Goal: Task Accomplishment & Management: Complete application form

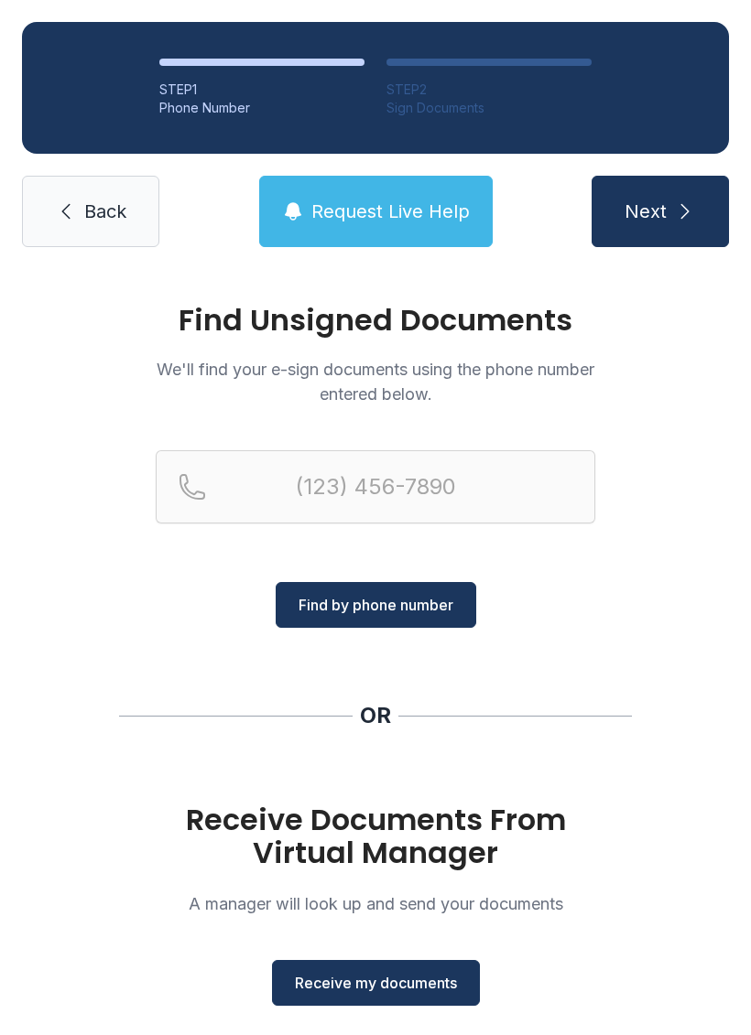
click at [389, 996] on button "Receive my documents" at bounding box center [376, 983] width 208 height 46
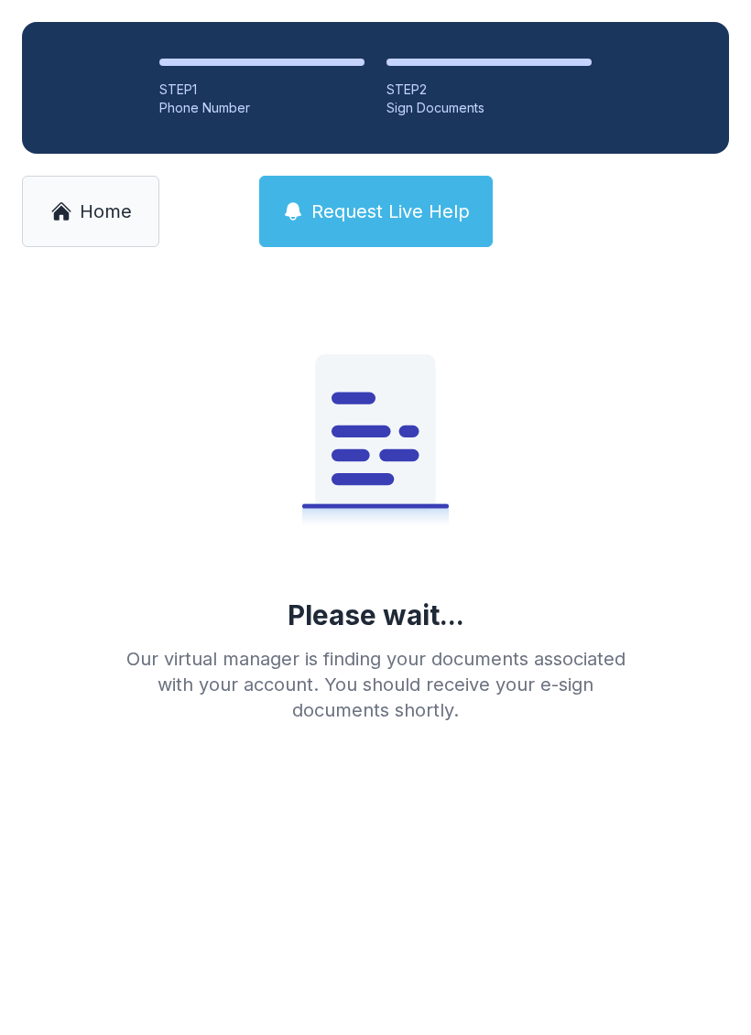
click at [107, 179] on link "Home" at bounding box center [90, 211] width 137 height 71
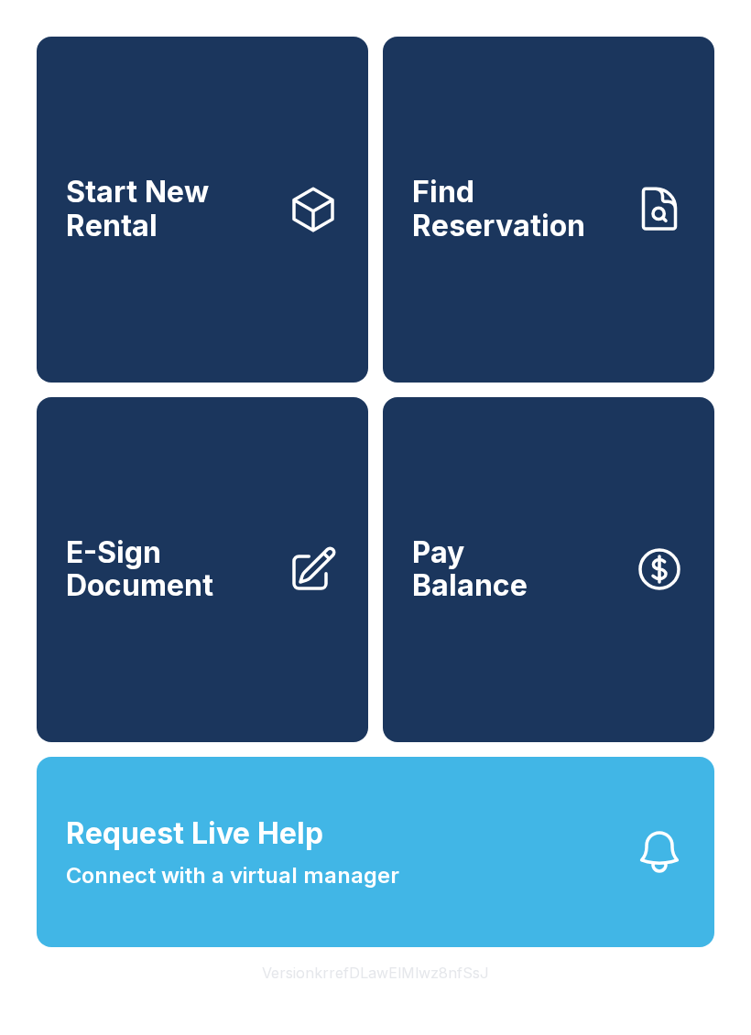
click at [172, 277] on link "Start New Rental" at bounding box center [202, 210] width 331 height 346
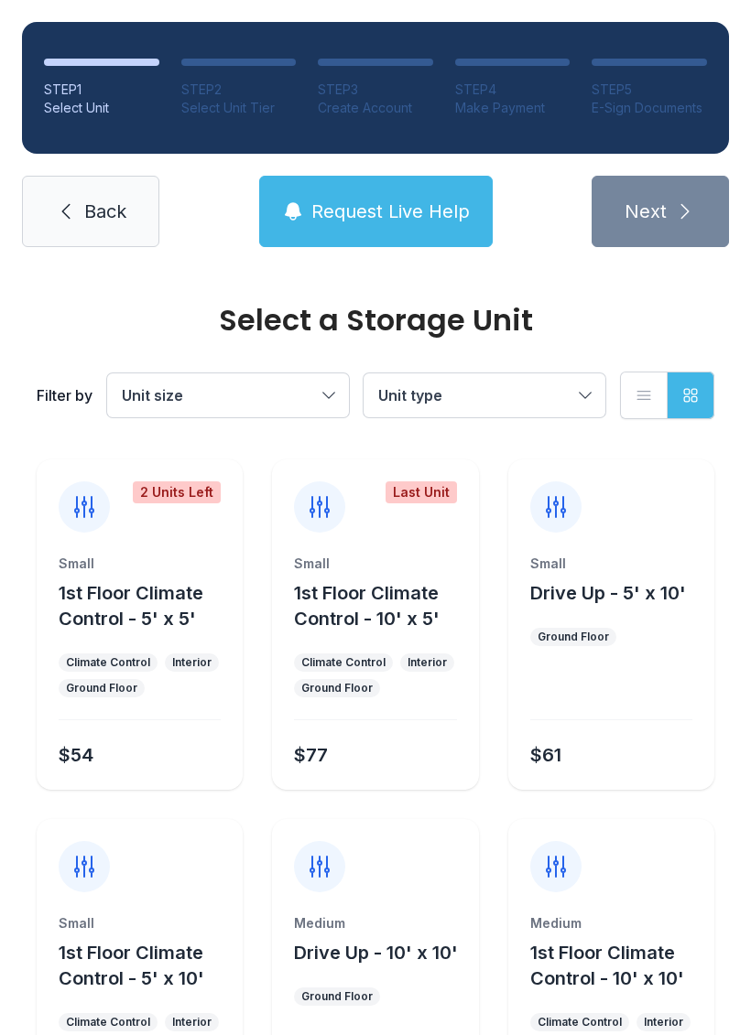
click at [90, 225] on link "Back" at bounding box center [90, 211] width 137 height 71
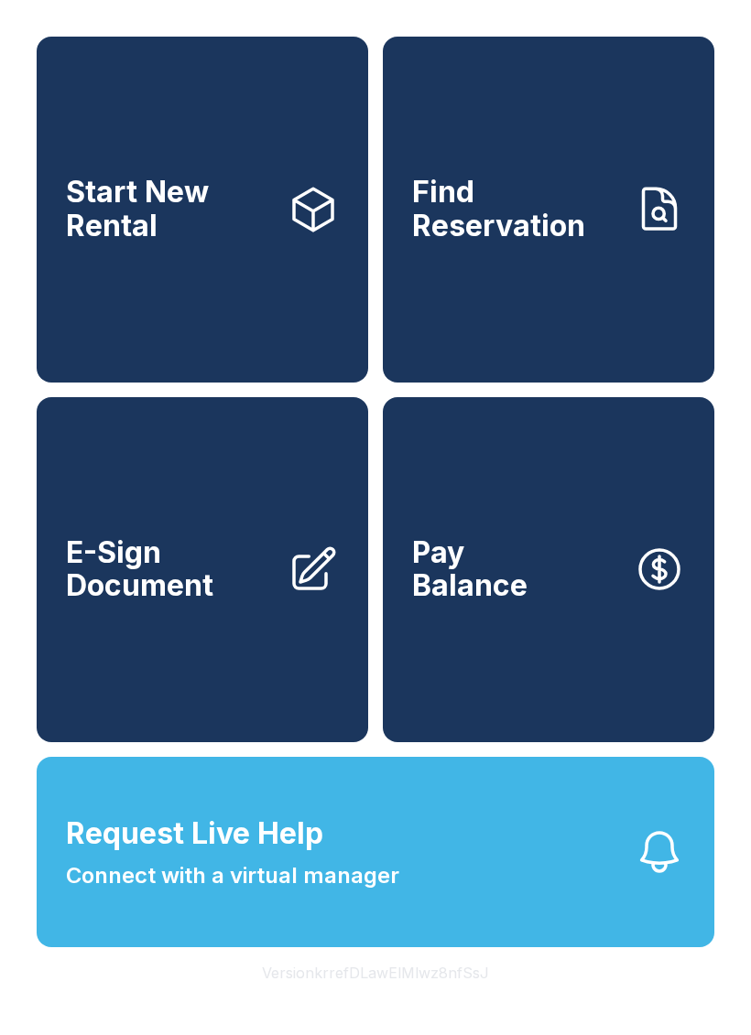
click at [27, 6] on div "Start New Rental Find Reservation E-Sign Document Pay Balance Request Live Help…" at bounding box center [375, 517] width 751 height 1035
click at [24, 5] on div "Start New Rental Find Reservation E-Sign Document Pay Balance Request Live Help…" at bounding box center [375, 517] width 751 height 1035
click at [207, 579] on span "E-Sign Document" at bounding box center [169, 569] width 207 height 67
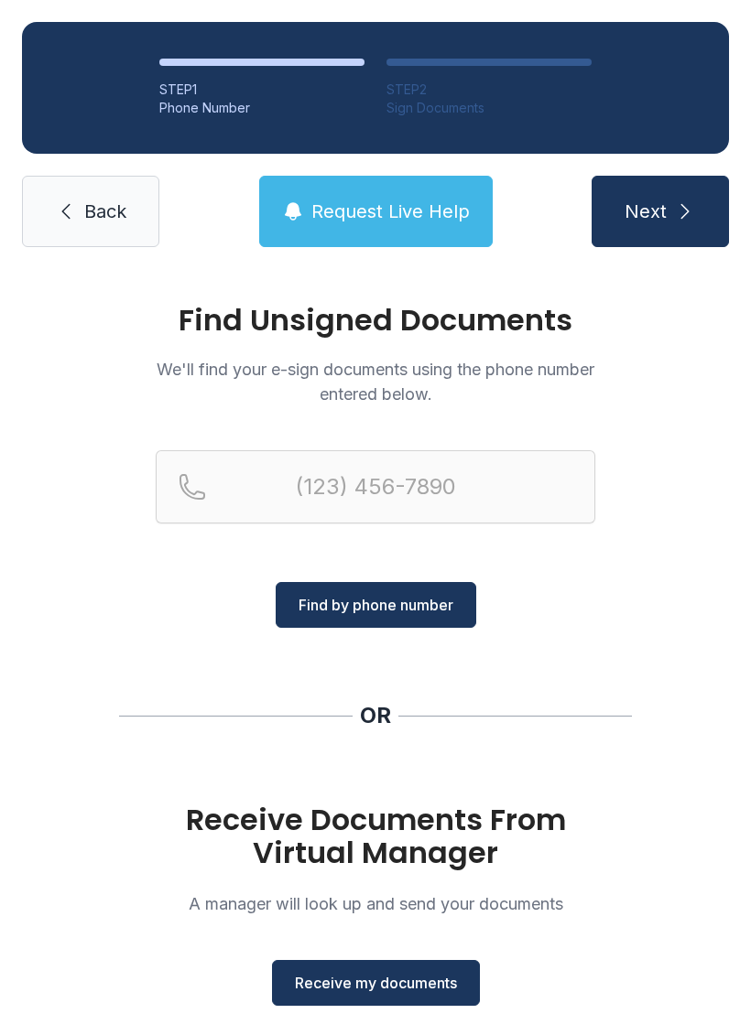
click at [103, 207] on span "Back" at bounding box center [105, 212] width 42 height 26
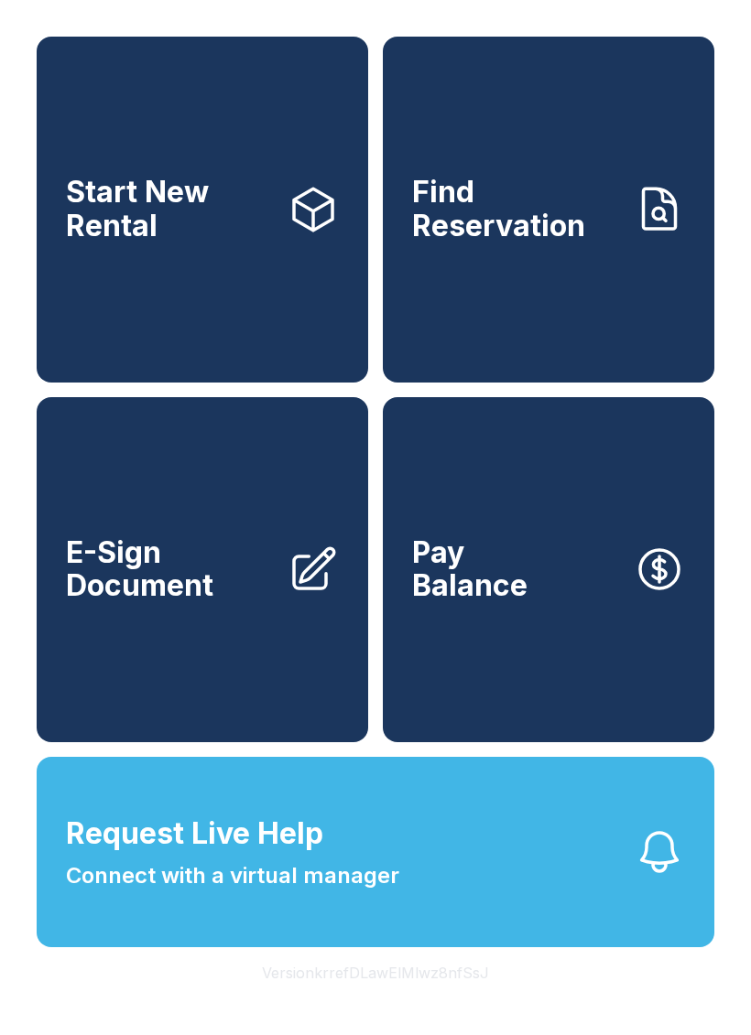
click at [200, 603] on span "E-Sign Document" at bounding box center [169, 569] width 207 height 67
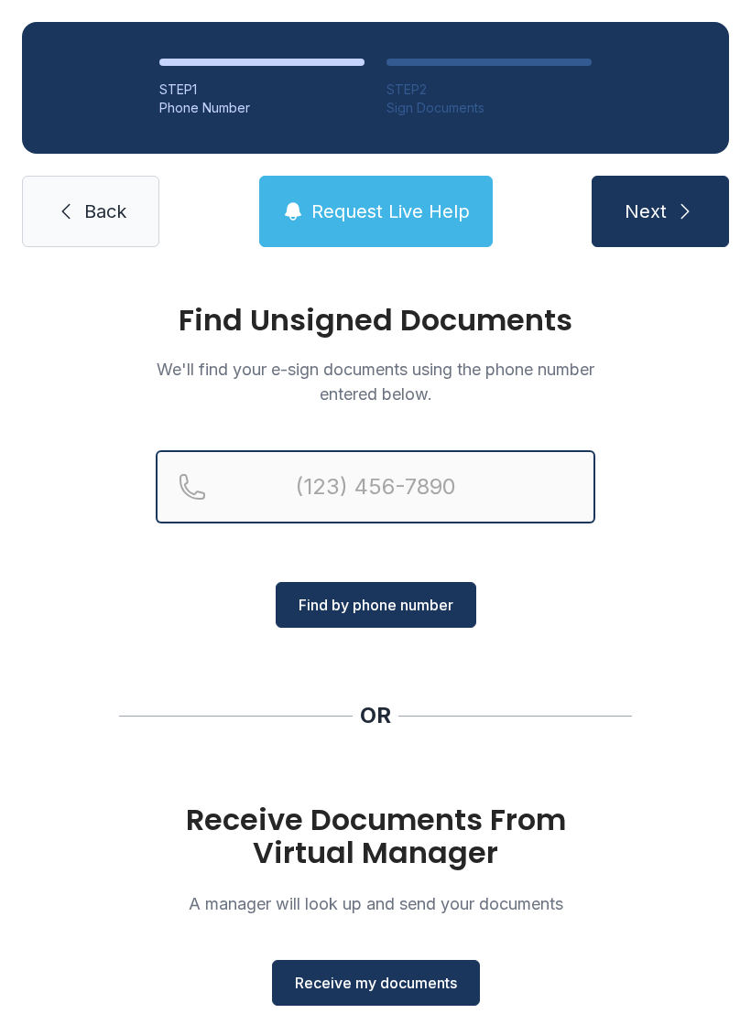
click at [374, 461] on input "Reservation phone number" at bounding box center [375, 486] width 439 height 73
type input "[PHONE_NUMBER]"
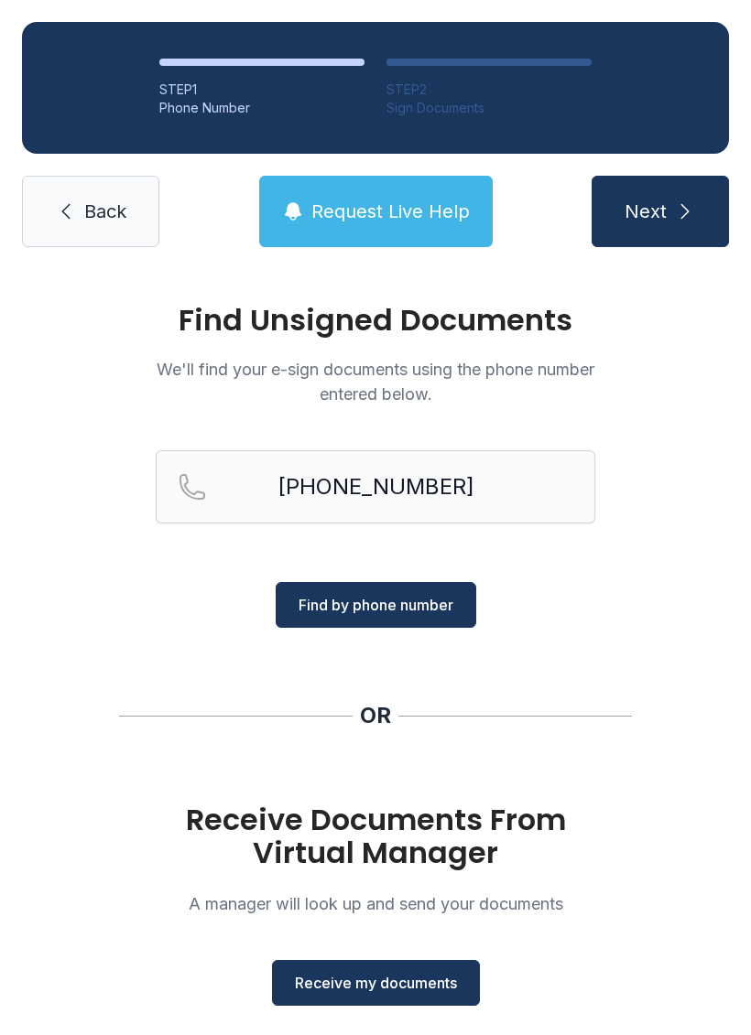
click at [433, 596] on span "Find by phone number" at bounding box center [375, 605] width 155 height 22
click at [421, 976] on span "Receive my documents" at bounding box center [376, 983] width 162 height 22
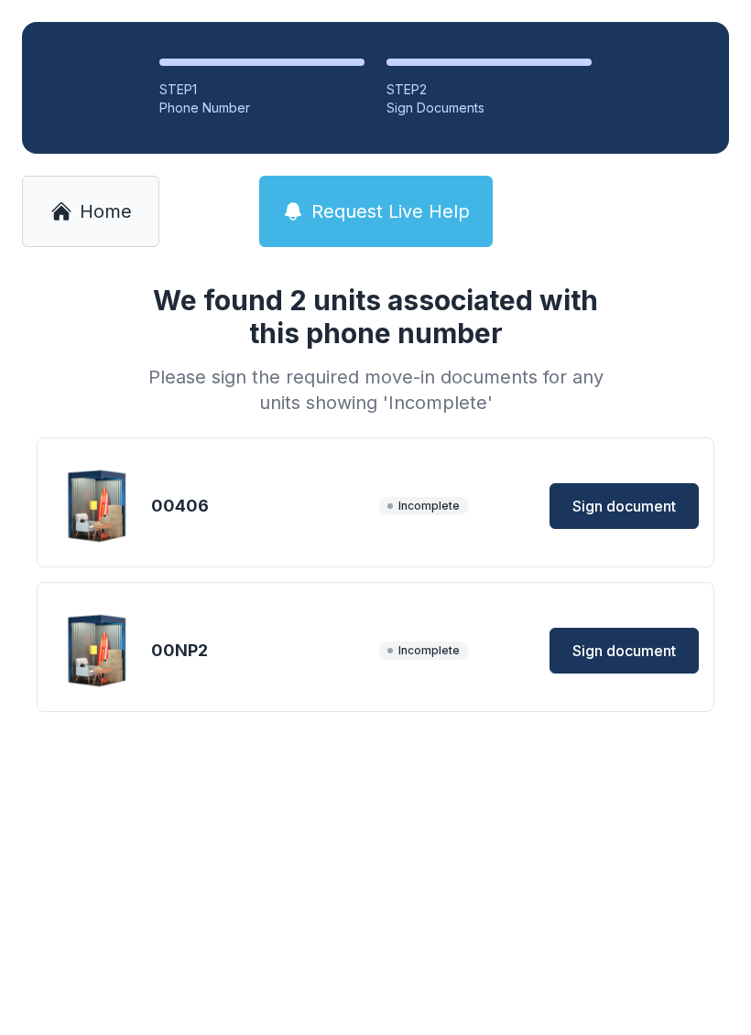
click at [626, 494] on button "Sign document" at bounding box center [623, 506] width 149 height 46
click at [629, 631] on button "Sign document" at bounding box center [623, 651] width 149 height 46
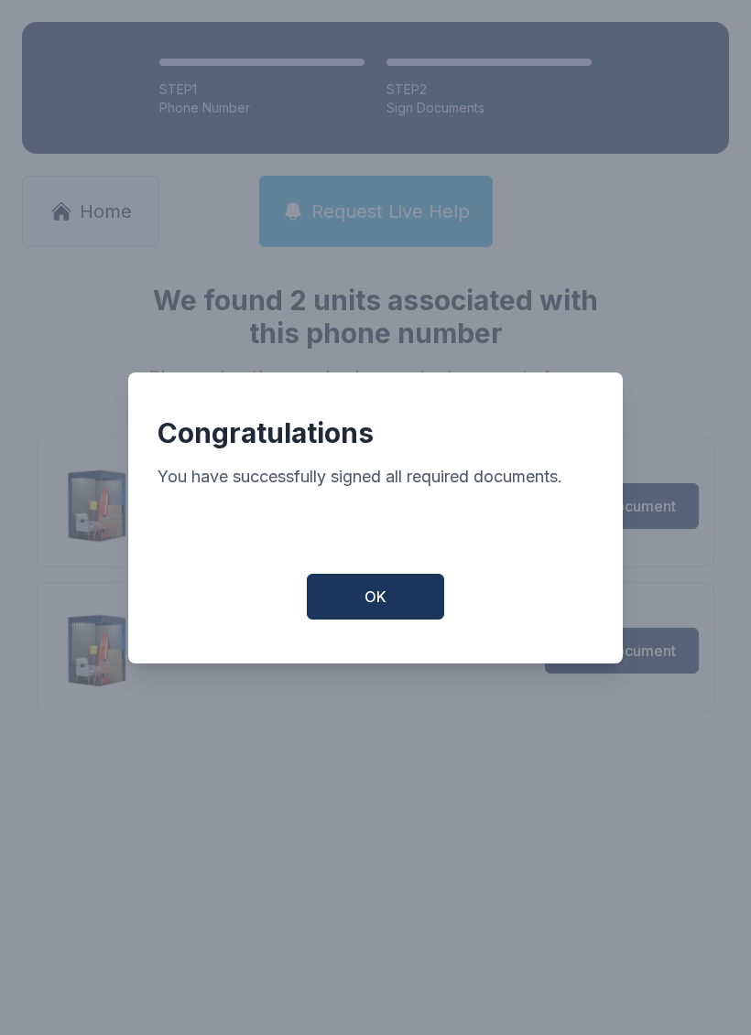
click at [398, 614] on button "OK" at bounding box center [375, 597] width 137 height 46
